Goal: Entertainment & Leisure: Consume media (video, audio)

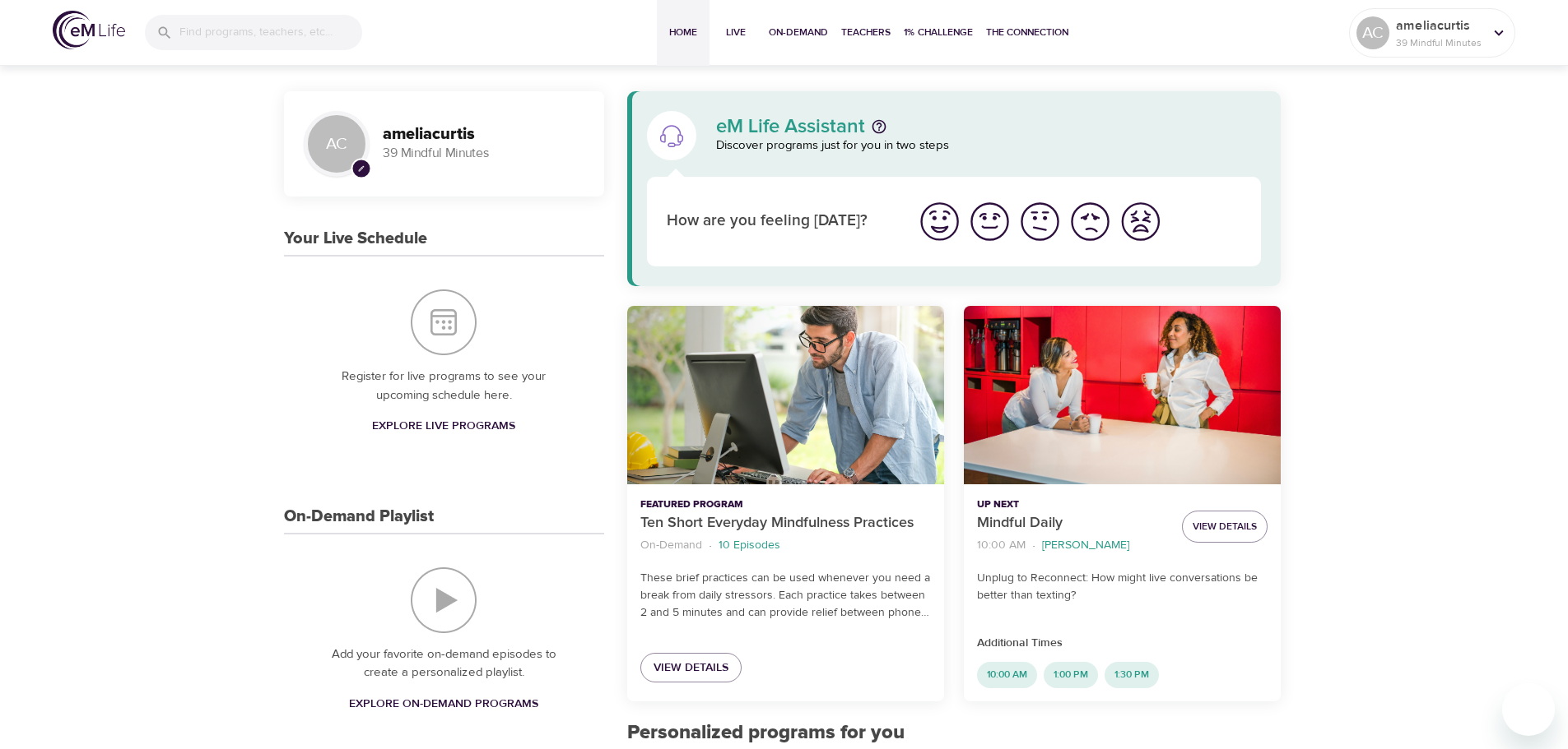
scroll to position [165, 0]
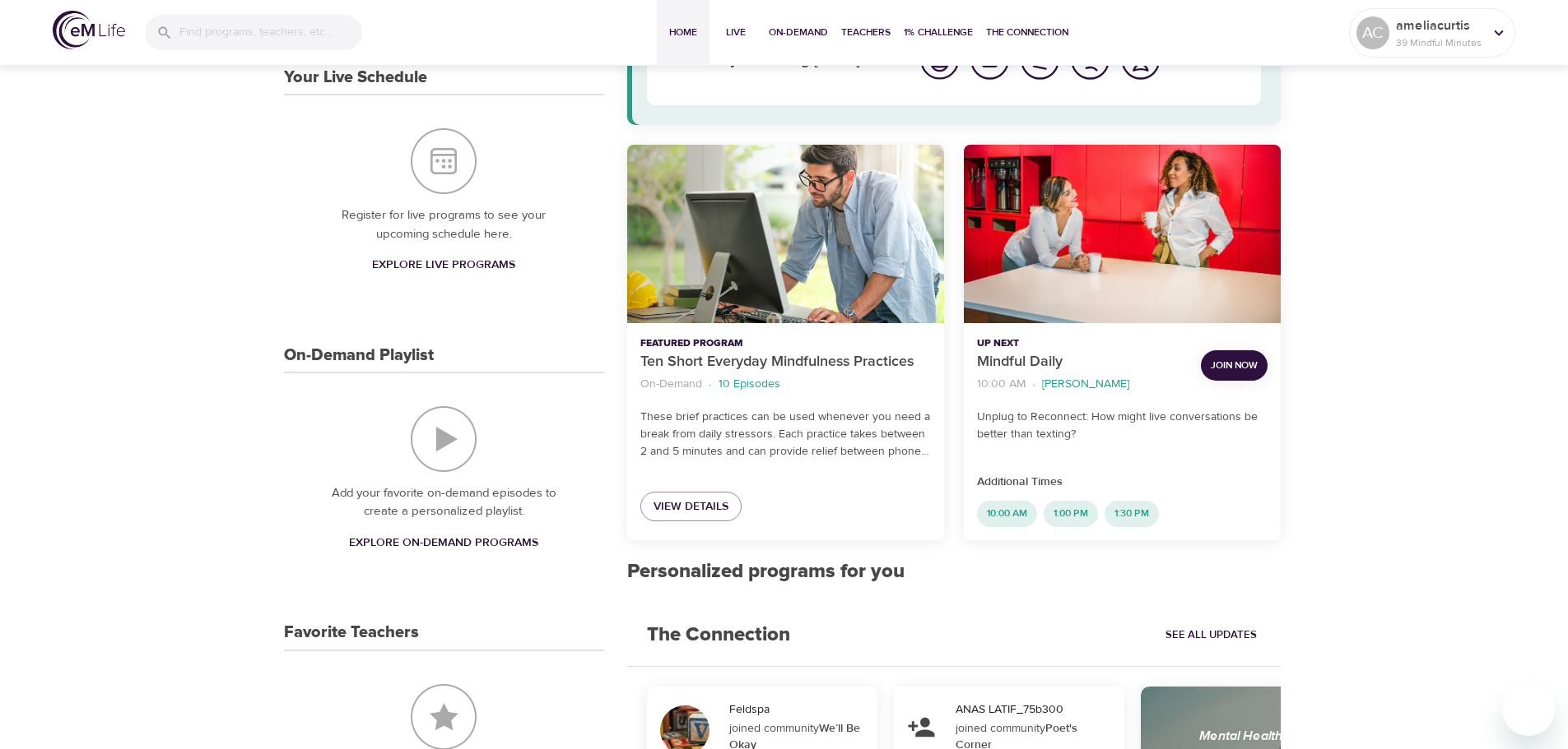
click at [431, 447] on img "On-Demand Playlist" at bounding box center [443, 439] width 65 height 65
click at [451, 442] on img "On-Demand Playlist" at bounding box center [443, 439] width 65 height 65
click at [397, 542] on span "Explore On-Demand Programs" at bounding box center [444, 543] width 189 height 21
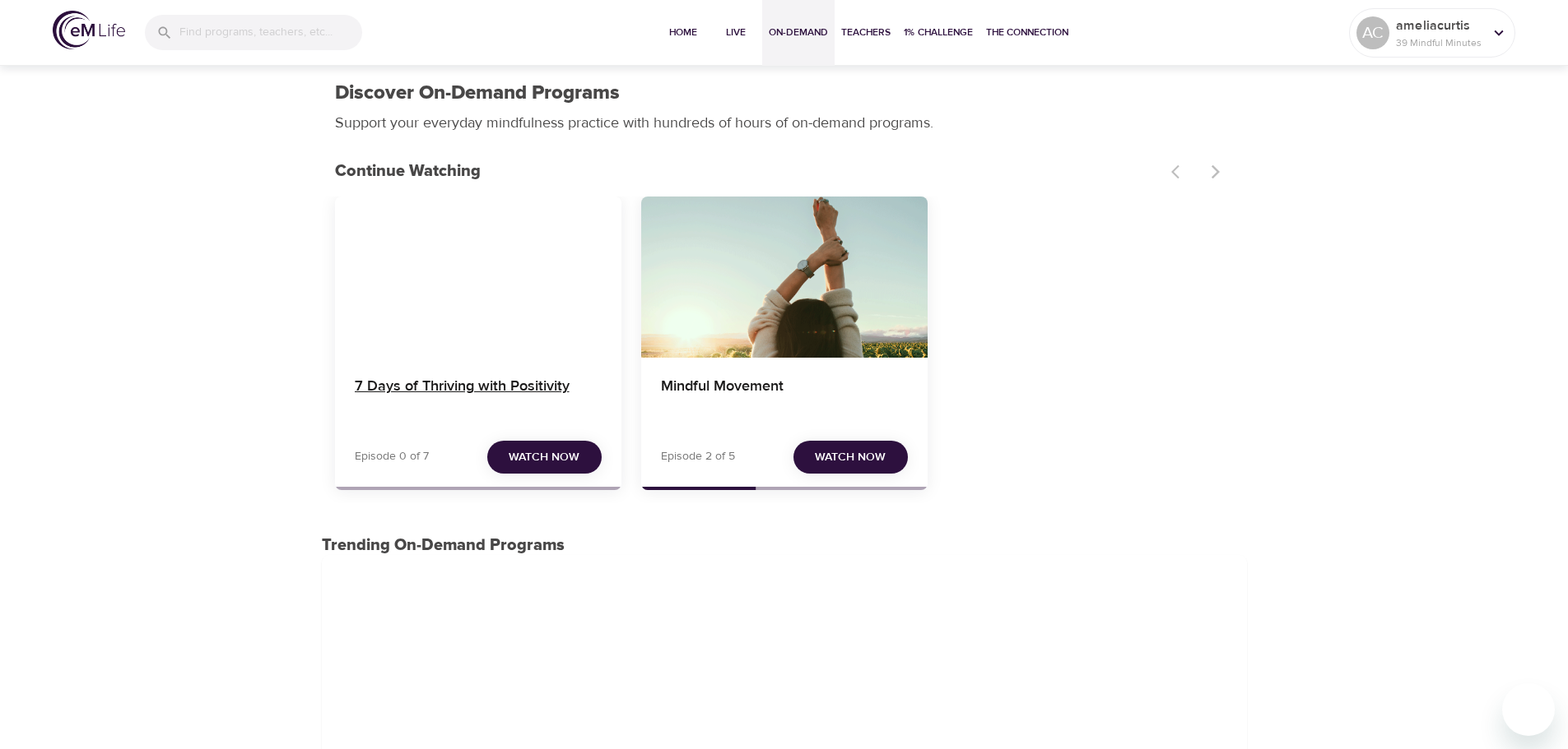
click at [548, 400] on h4 "7 Days of Thriving with Positivity" at bounding box center [477, 396] width 246 height 39
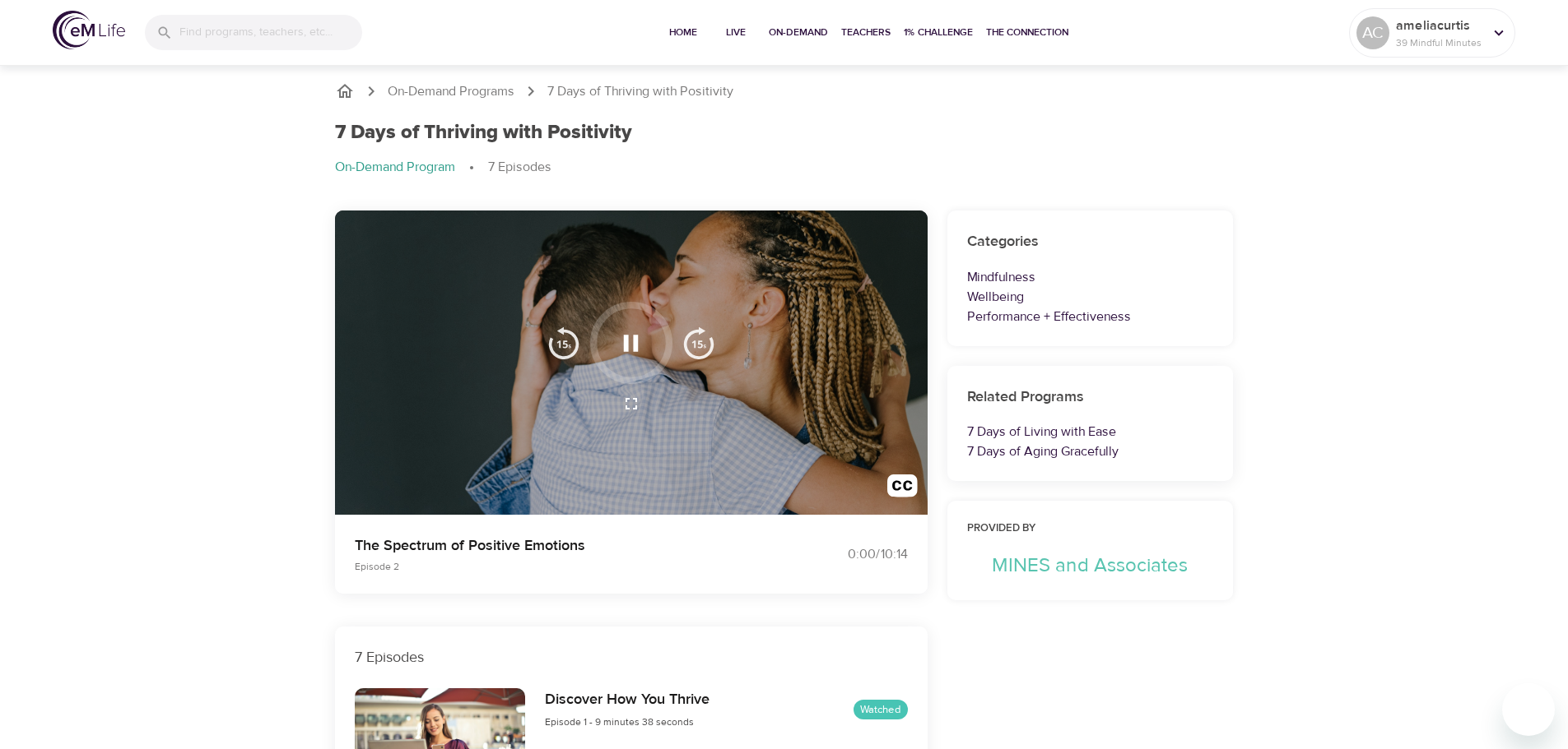
click at [629, 343] on icon "button" at bounding box center [631, 344] width 29 height 29
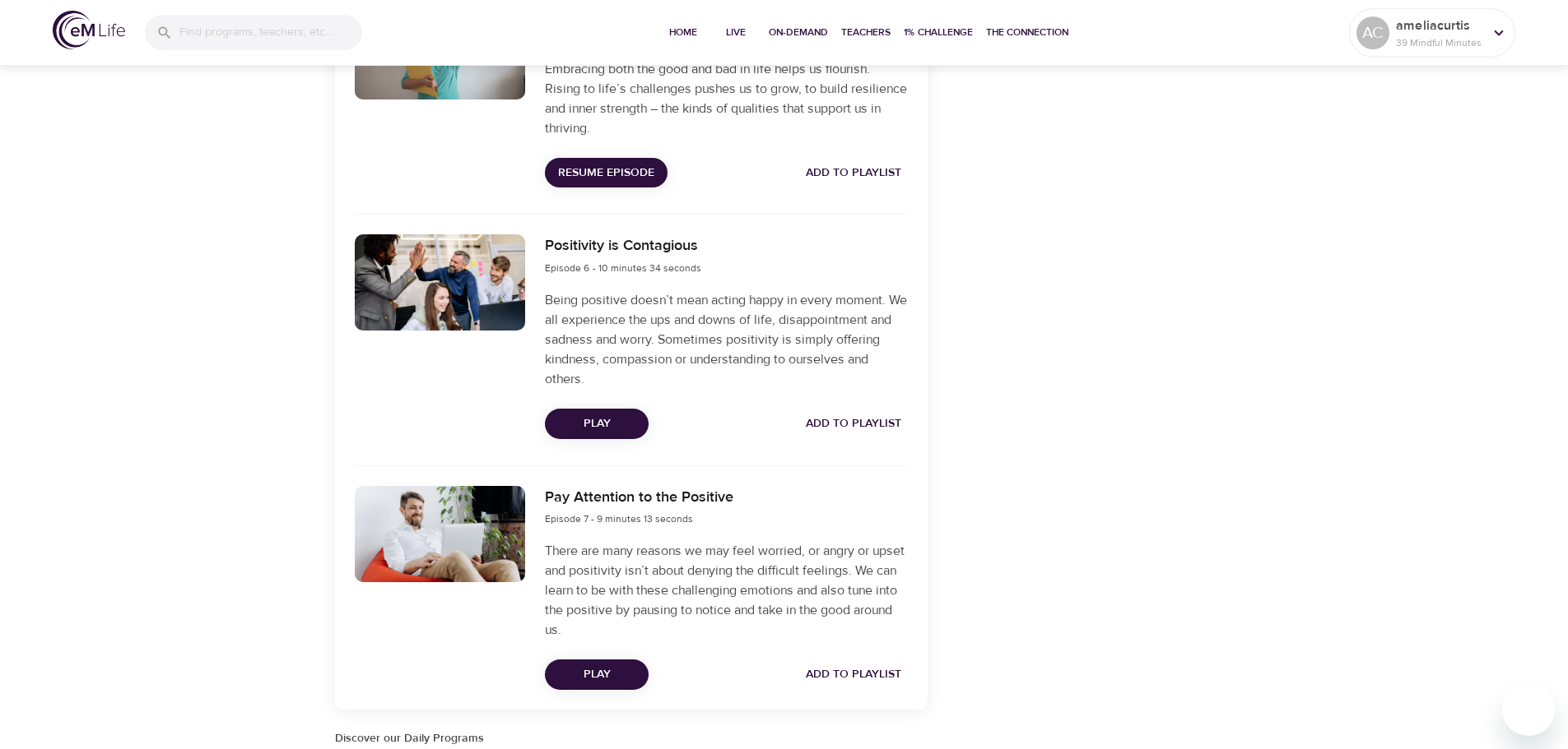
scroll to position [1645, 0]
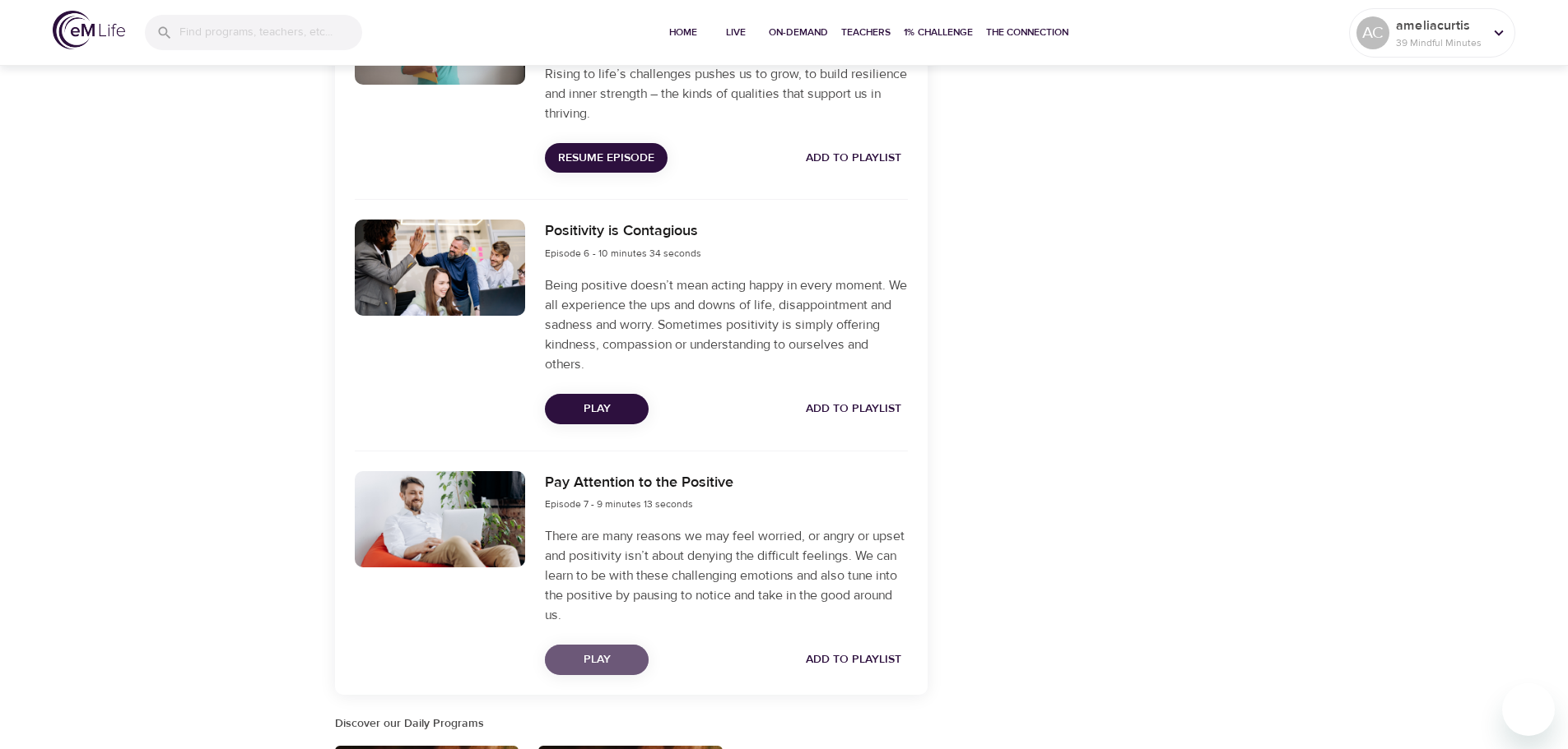
click at [617, 648] on button "Play" at bounding box center [597, 659] width 104 height 30
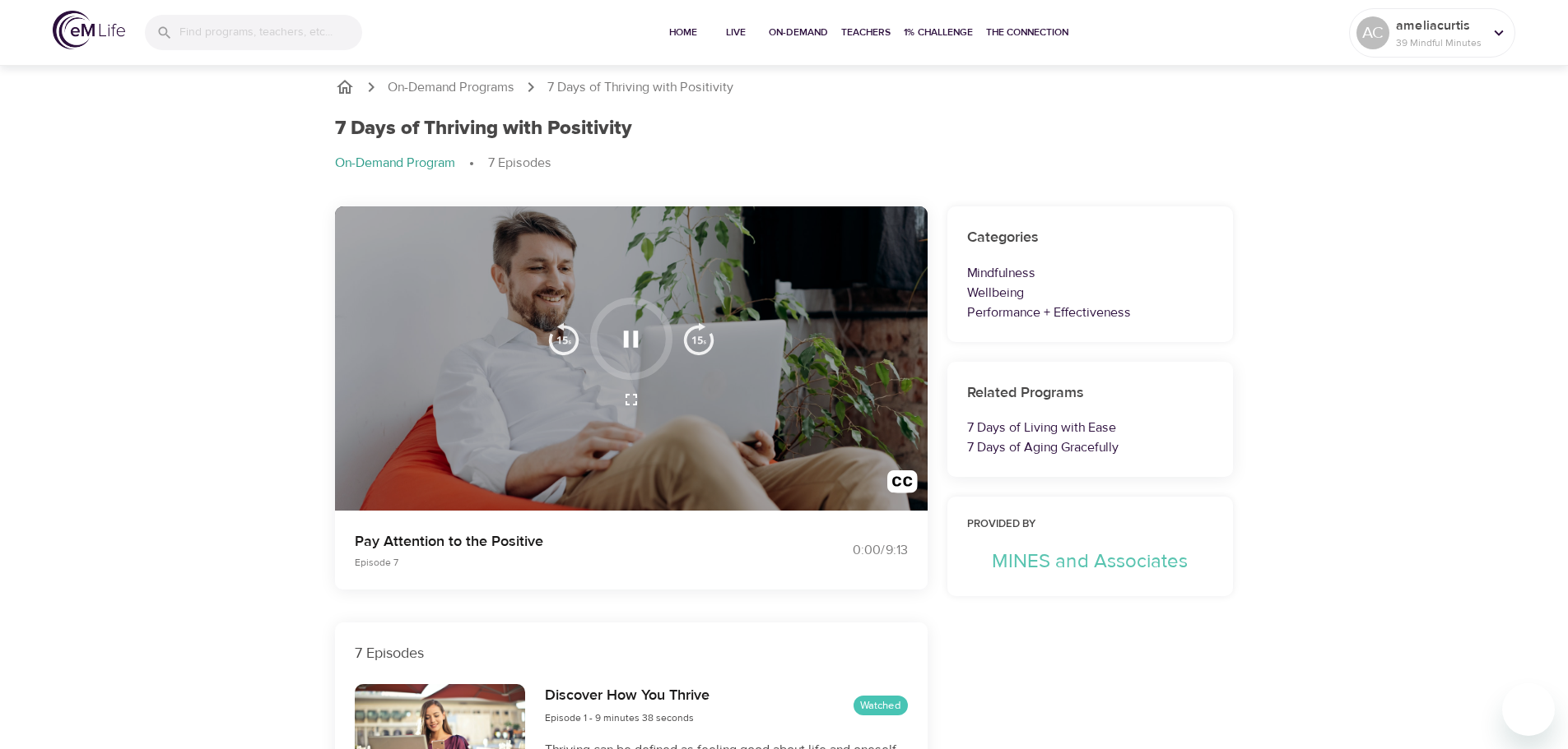
scroll to position [0, 0]
